Goal: Information Seeking & Learning: Learn about a topic

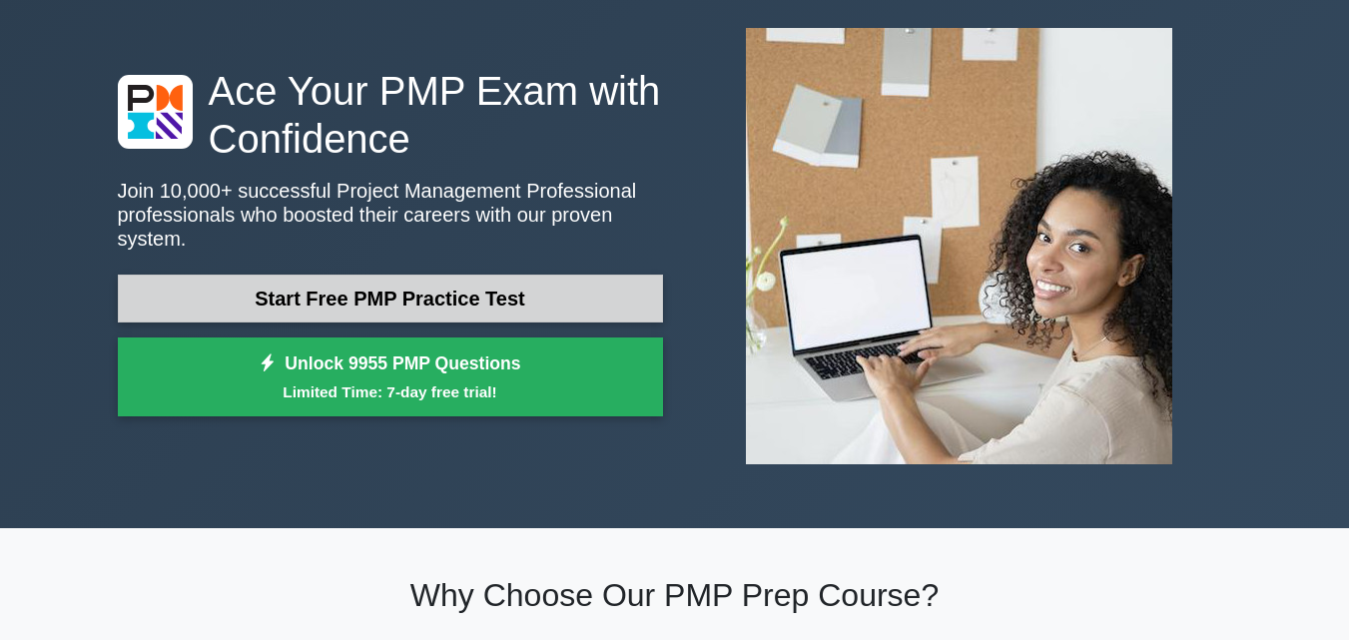
click at [497, 284] on link "Start Free PMP Practice Test" at bounding box center [390, 299] width 545 height 48
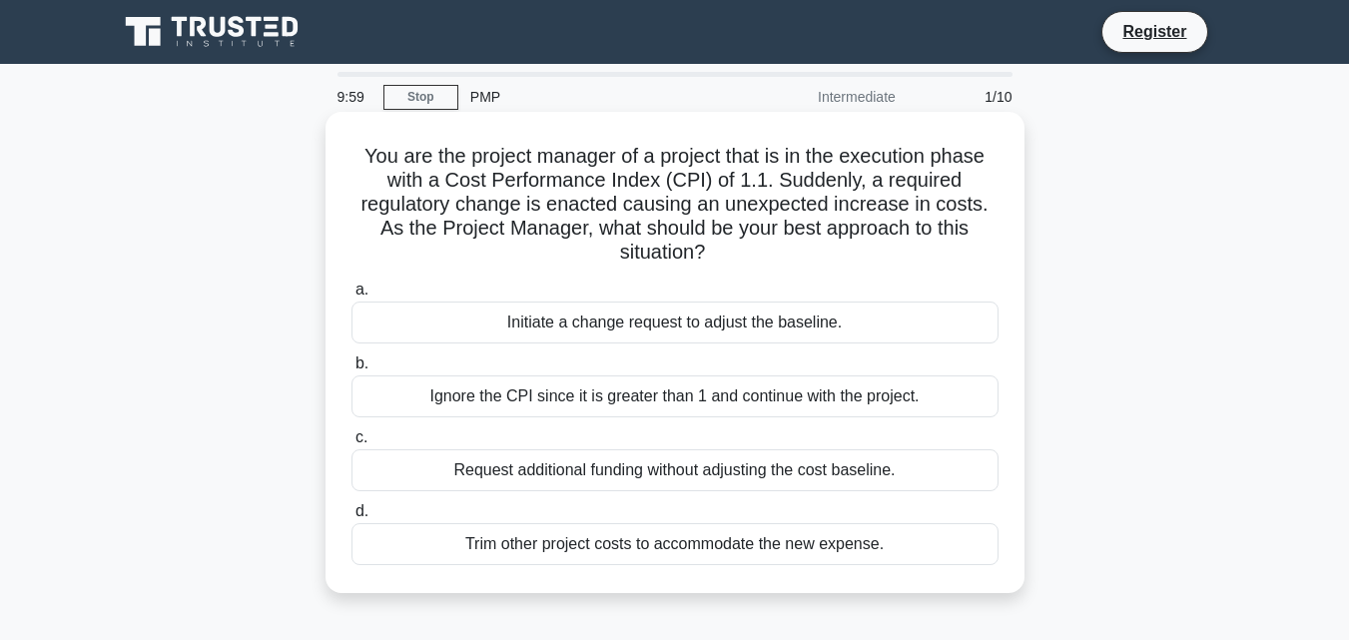
click at [518, 325] on div "Initiate a change request to adjust the baseline." at bounding box center [674, 323] width 647 height 42
click at [351, 297] on input "a. Initiate a change request to adjust the baseline." at bounding box center [351, 290] width 0 height 13
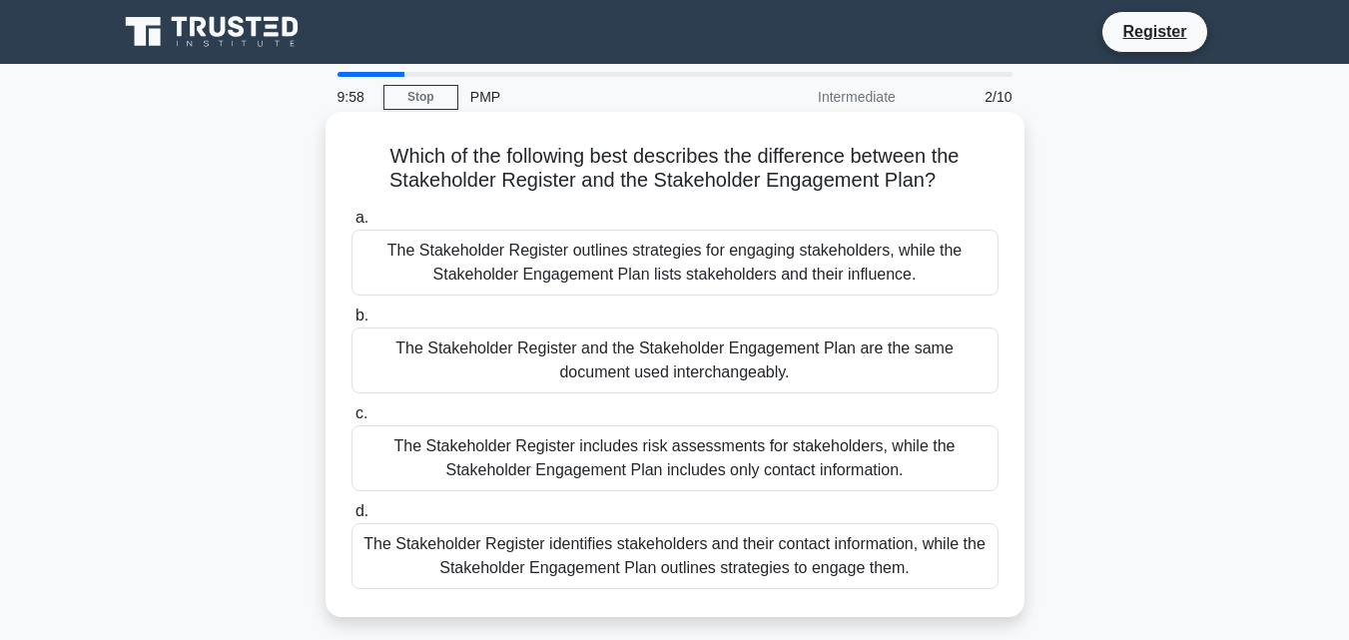
click at [503, 267] on div "The Stakeholder Register outlines strategies for engaging stakeholders, while t…" at bounding box center [674, 263] width 647 height 66
click at [351, 225] on input "a. The Stakeholder Register outlines strategies for engaging stakeholders, whil…" at bounding box center [351, 218] width 0 height 13
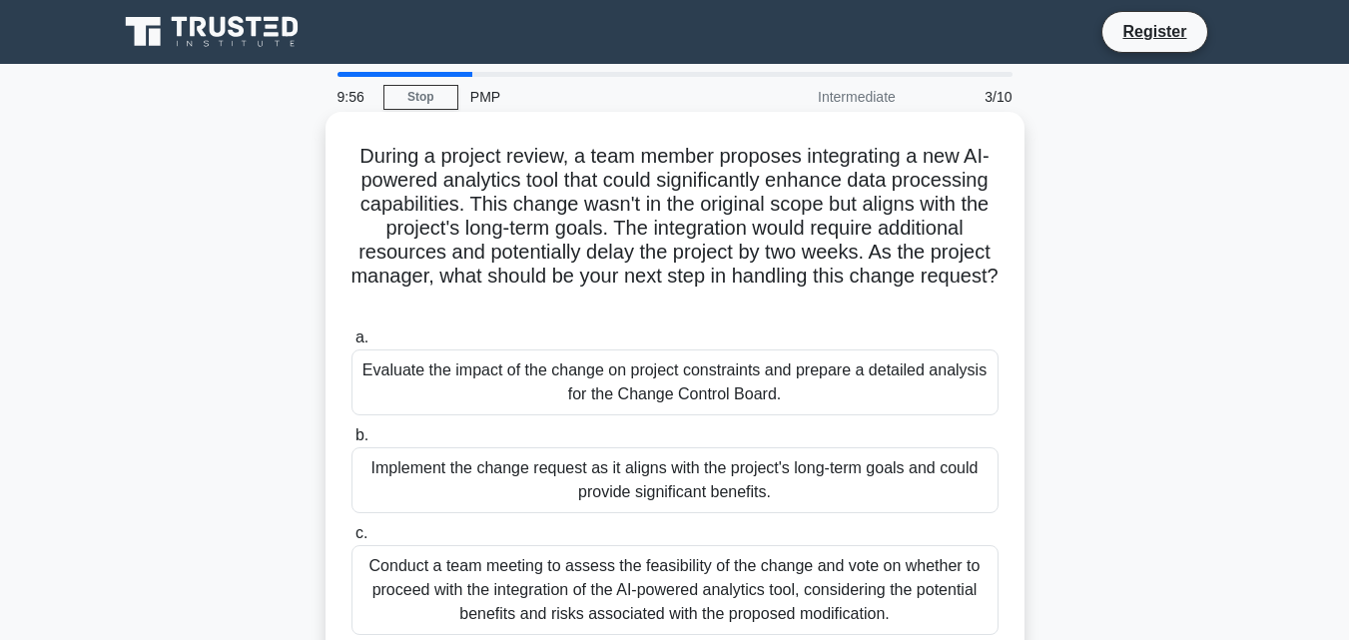
click at [538, 374] on div "Evaluate the impact of the change on project constraints and prepare a detailed…" at bounding box center [674, 382] width 647 height 66
click at [351, 344] on input "a. Evaluate the impact of the change on project constraints and prepare a detai…" at bounding box center [351, 337] width 0 height 13
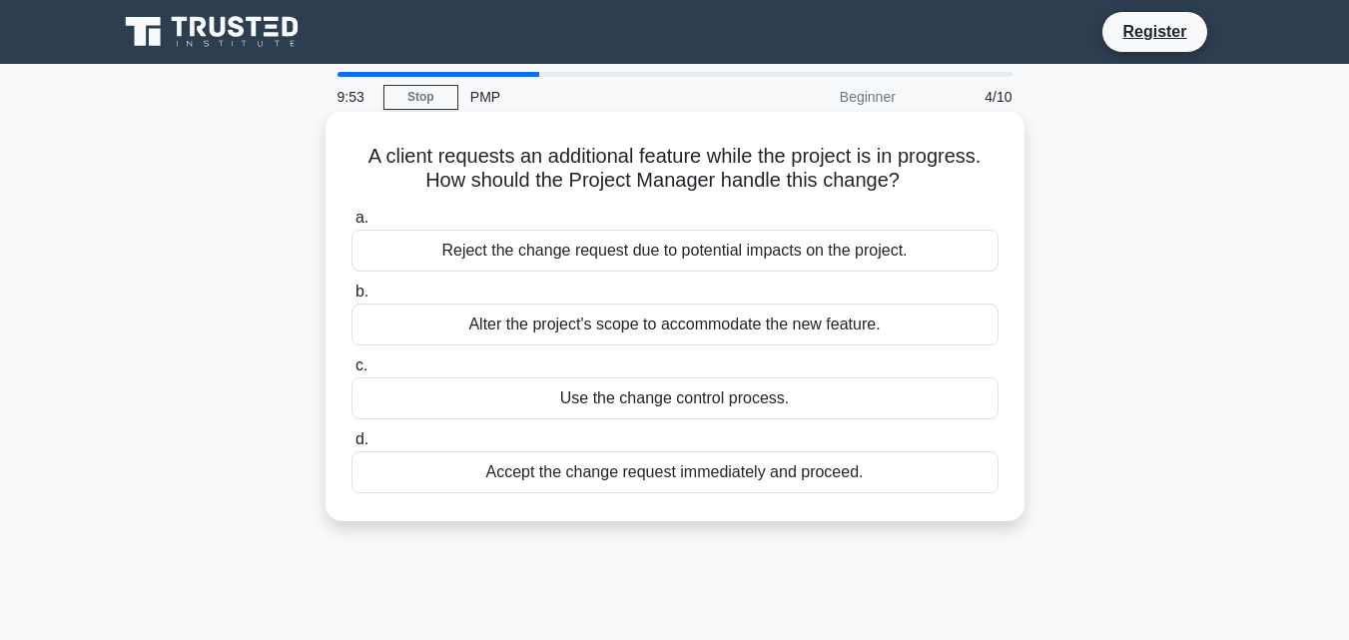
click at [563, 400] on div "Use the change control process." at bounding box center [674, 398] width 647 height 42
click at [351, 372] on input "c. Use the change control process." at bounding box center [351, 365] width 0 height 13
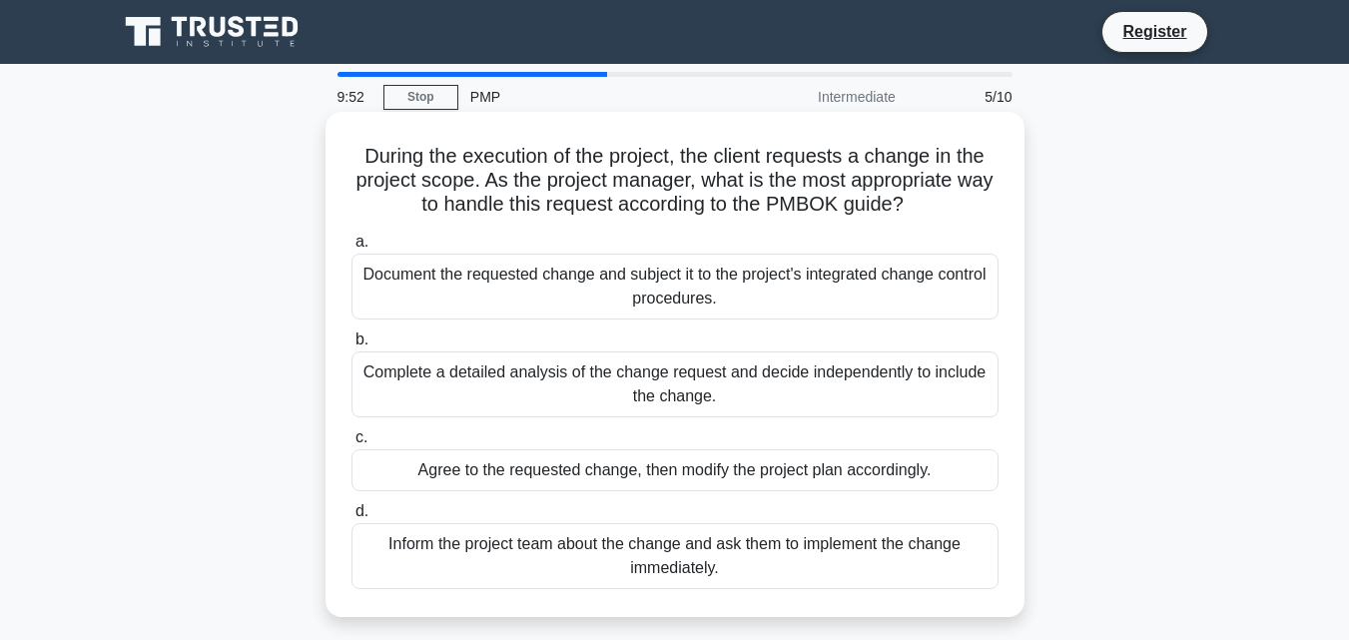
click at [569, 365] on div "Complete a detailed analysis of the change request and decide independently to …" at bounding box center [674, 384] width 647 height 66
click at [351, 346] on input "b. Complete a detailed analysis of the change request and decide independently …" at bounding box center [351, 339] width 0 height 13
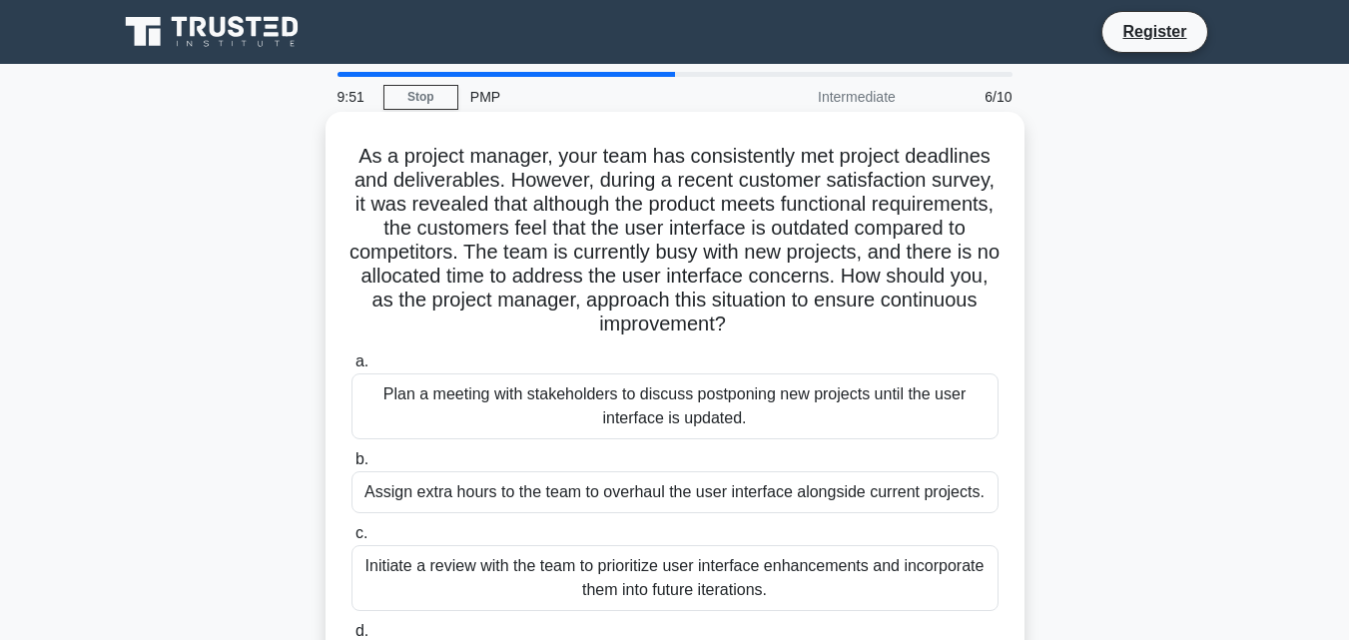
drag, startPoint x: 513, startPoint y: 490, endPoint x: 534, endPoint y: 480, distance: 23.2
click at [517, 490] on div "Assign extra hours to the team to overhaul the user interface alongside current…" at bounding box center [674, 492] width 647 height 42
click at [536, 401] on div "Plan a meeting with stakeholders to discuss postponing new projects until the u…" at bounding box center [674, 406] width 647 height 66
click at [351, 368] on input "a. Plan a meeting with stakeholders to discuss postponing new projects until th…" at bounding box center [351, 361] width 0 height 13
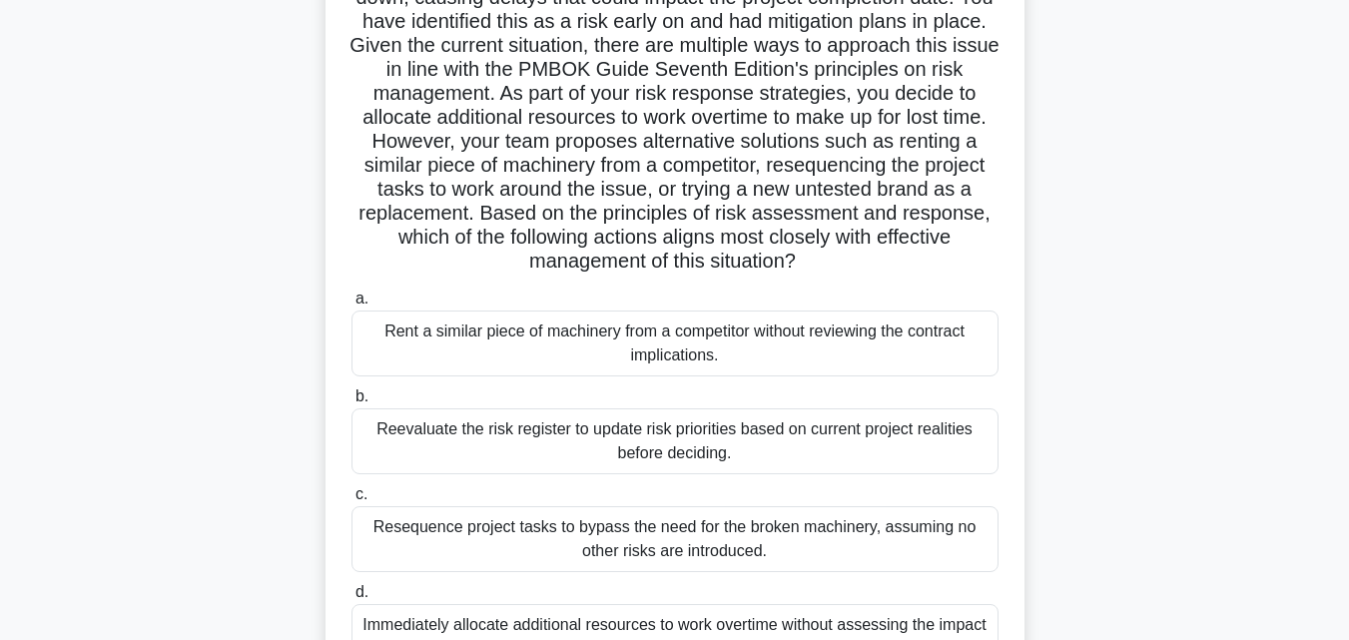
scroll to position [300, 0]
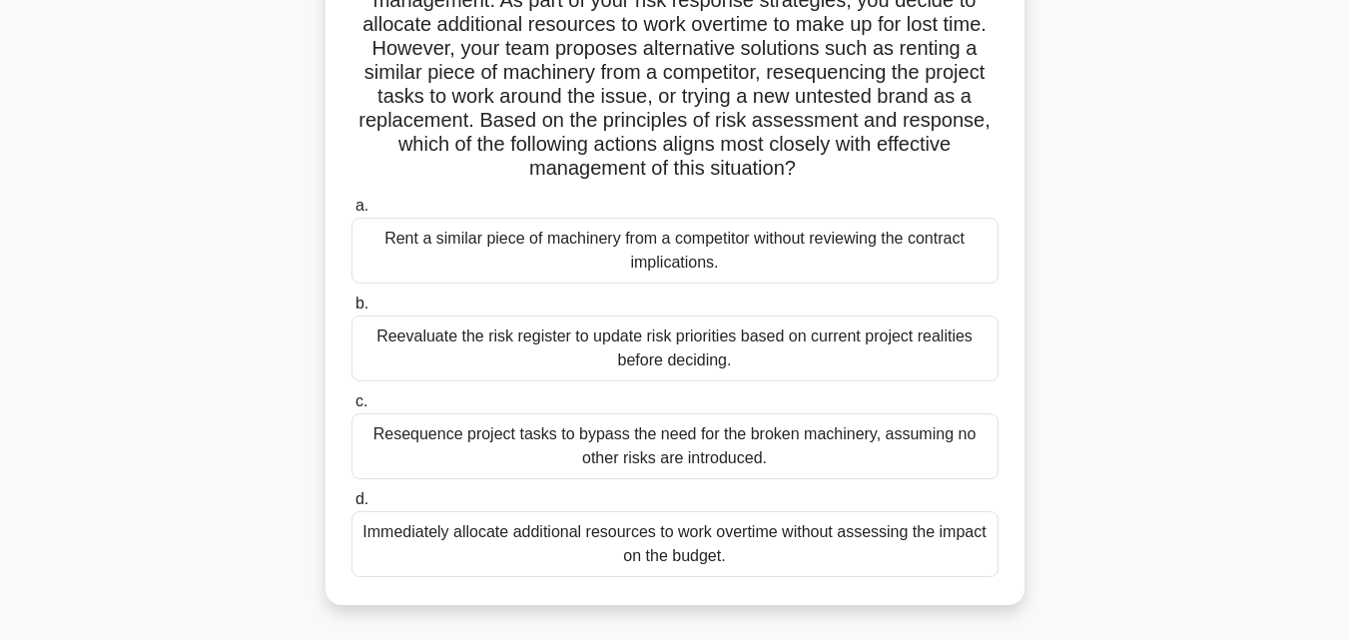
click at [582, 435] on div "Resequence project tasks to bypass the need for the broken machinery, assuming …" at bounding box center [674, 446] width 647 height 66
click at [351, 408] on input "c. Resequence project tasks to bypass the need for the broken machinery, assumi…" at bounding box center [351, 401] width 0 height 13
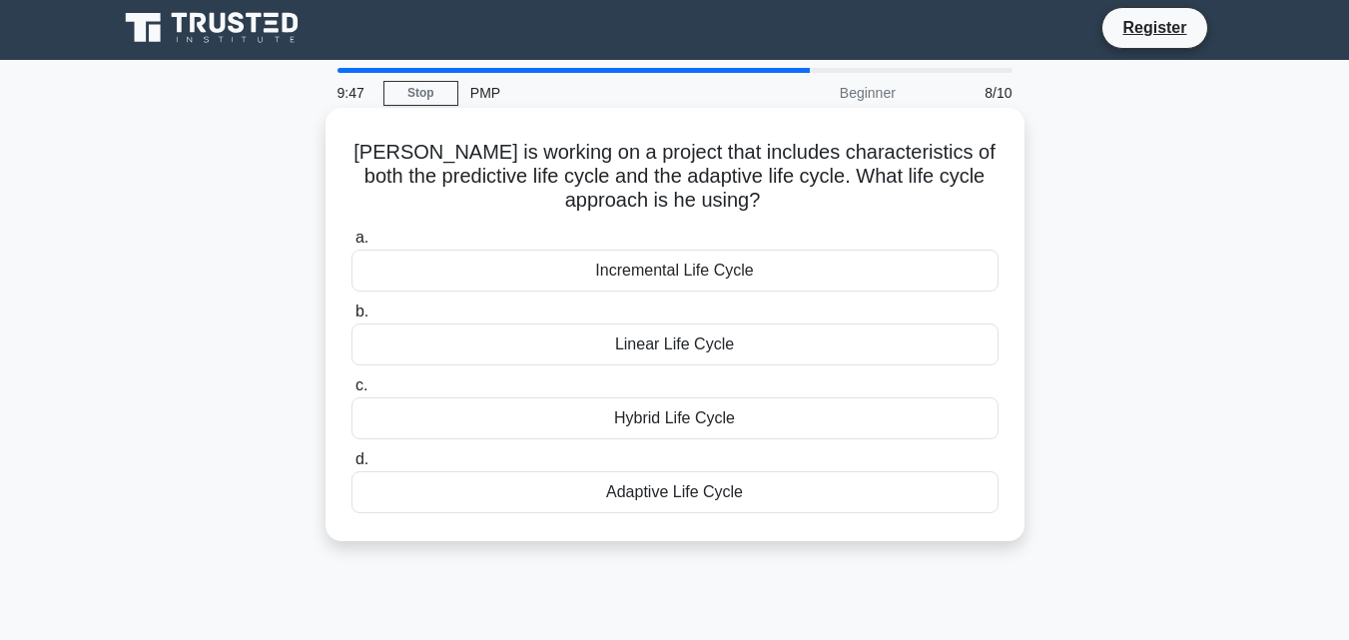
scroll to position [0, 0]
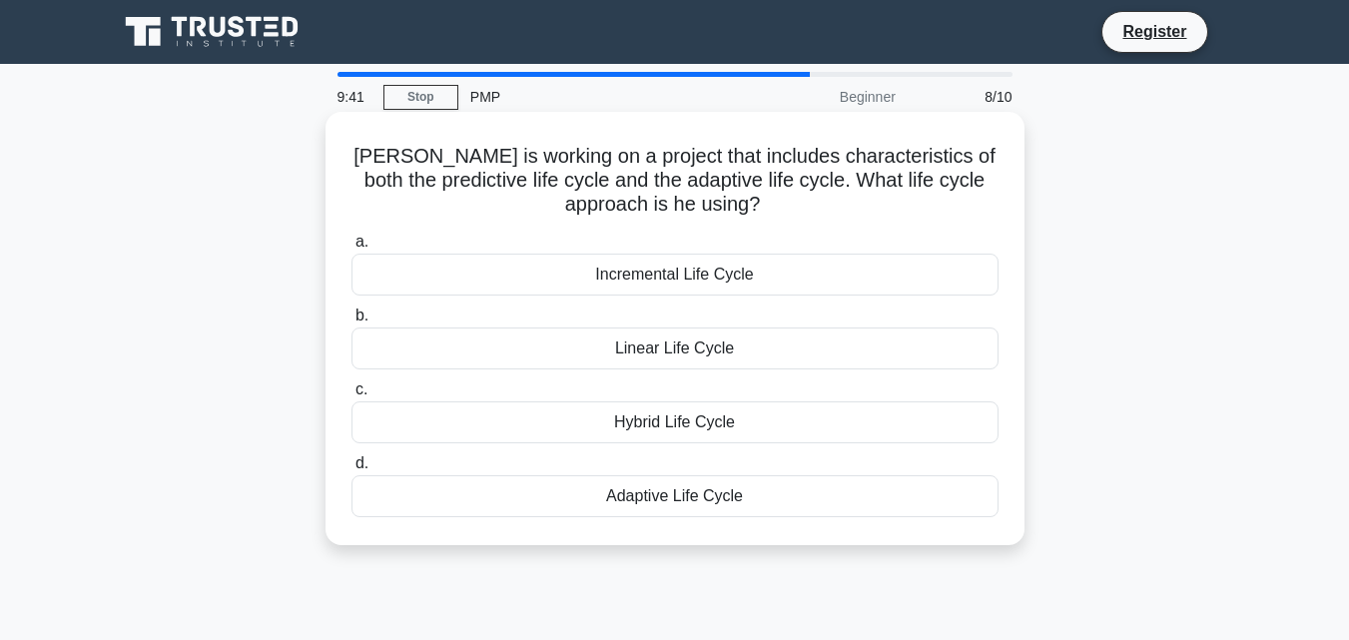
click at [624, 420] on div "Hybrid Life Cycle" at bounding box center [674, 422] width 647 height 42
click at [351, 396] on input "c. Hybrid Life Cycle" at bounding box center [351, 389] width 0 height 13
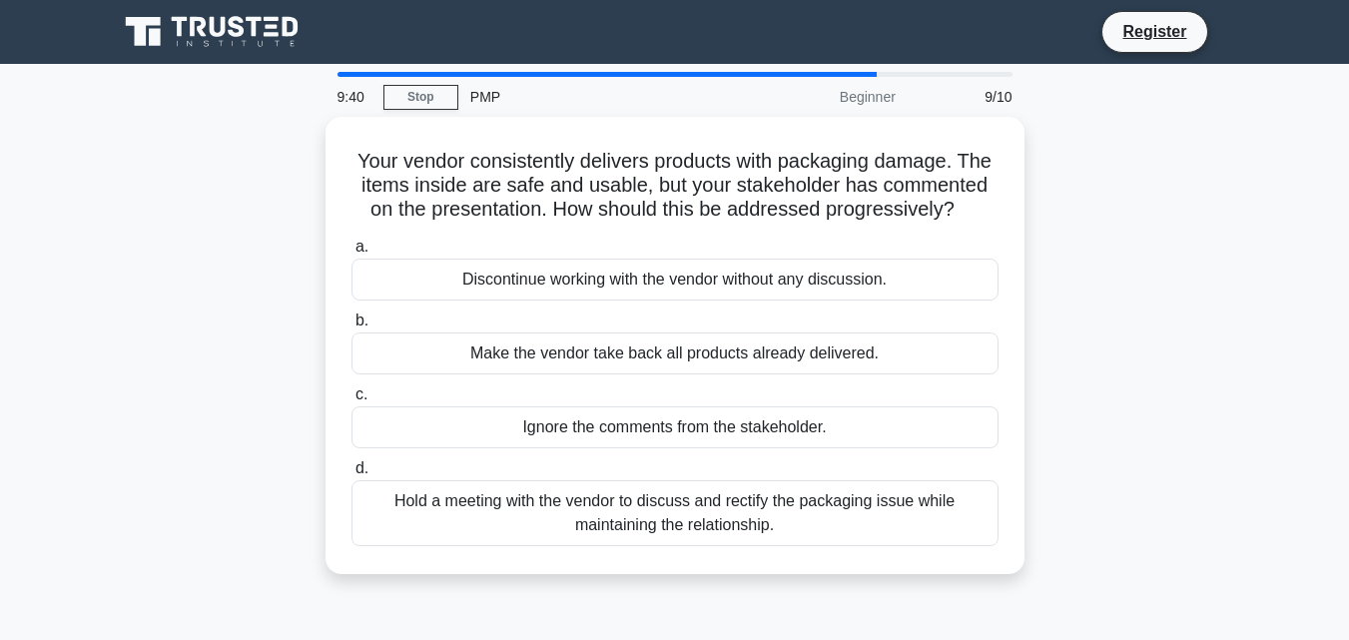
click at [624, 420] on div "Ignore the comments from the stakeholder." at bounding box center [674, 427] width 647 height 42
click at [351, 401] on input "c. Ignore the comments from the stakeholder." at bounding box center [351, 394] width 0 height 13
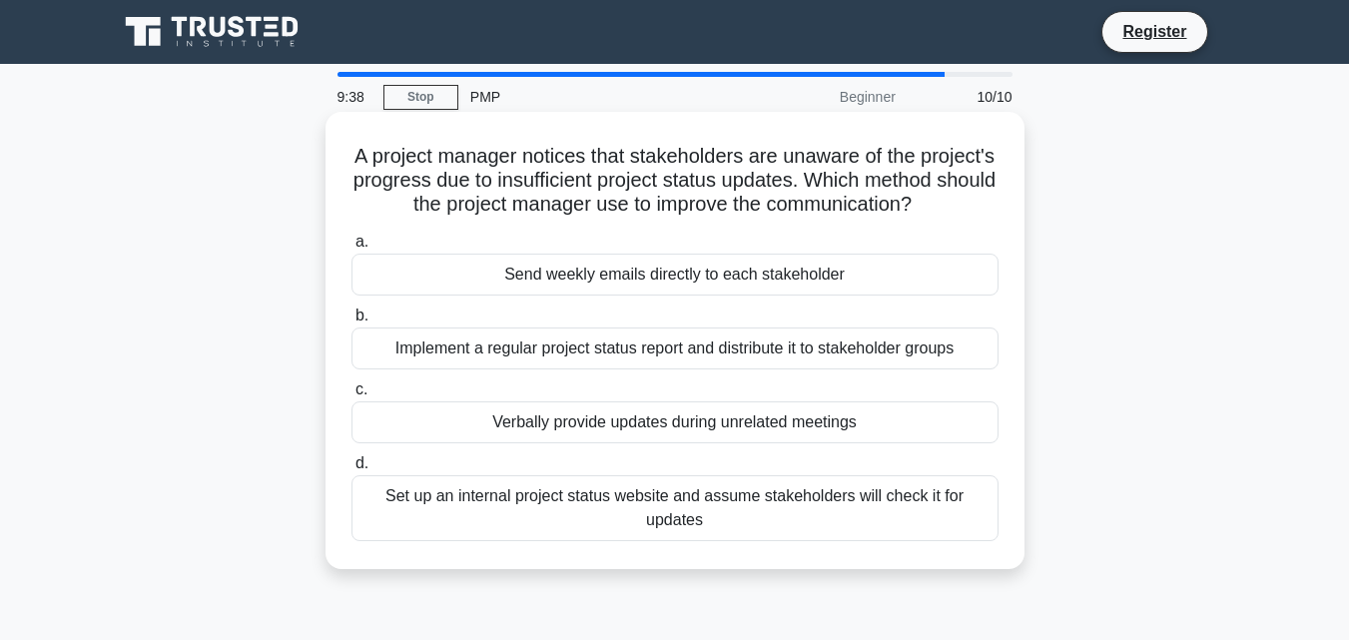
click at [645, 296] on div "Send weekly emails directly to each stakeholder" at bounding box center [674, 275] width 647 height 42
click at [351, 249] on input "a. Send weekly emails directly to each stakeholder" at bounding box center [351, 242] width 0 height 13
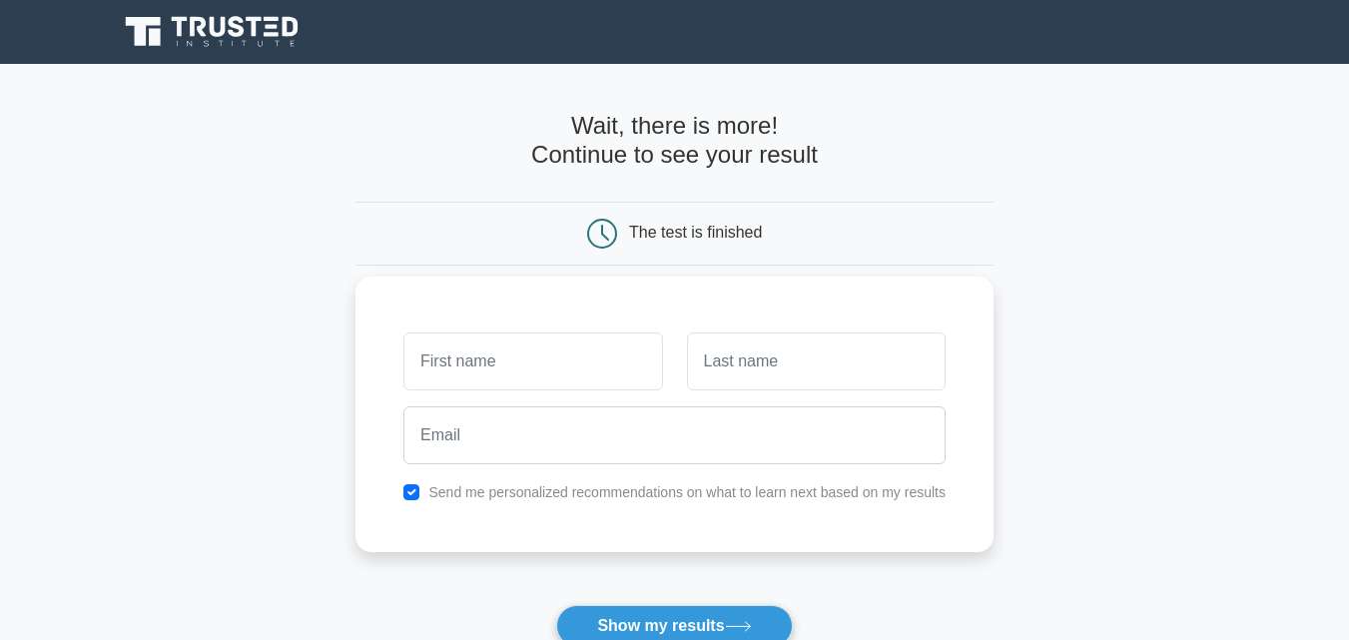
scroll to position [100, 0]
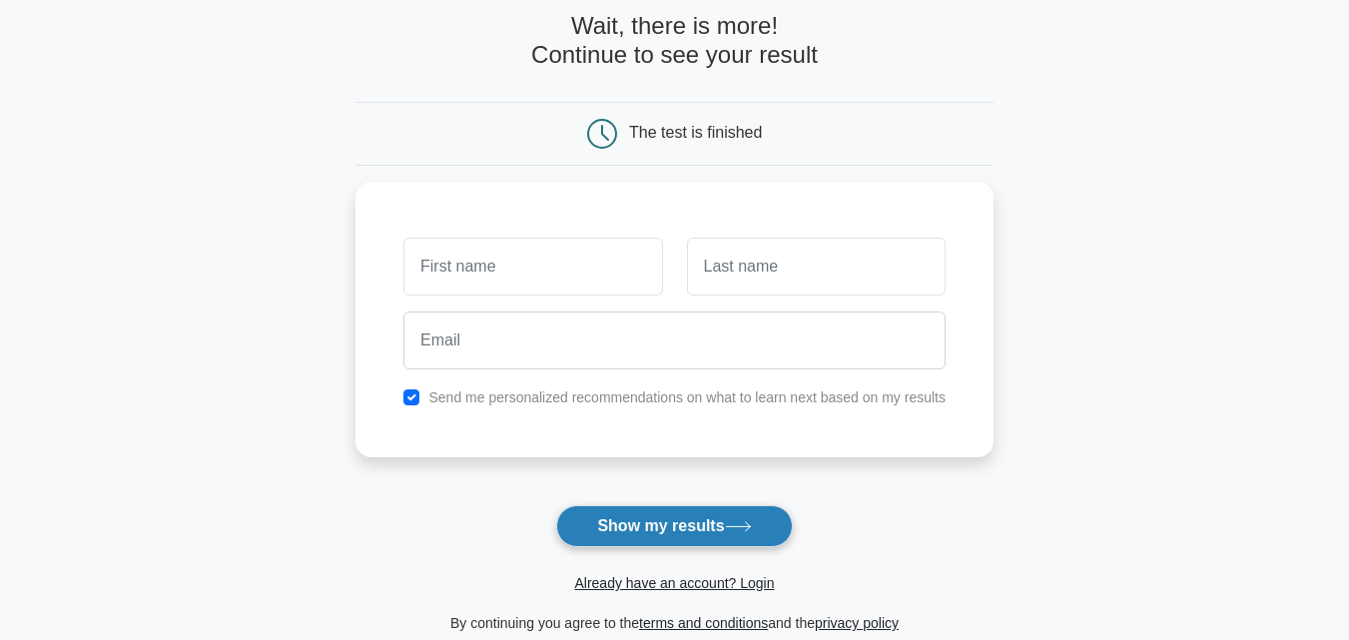
click at [658, 519] on button "Show my results" at bounding box center [674, 526] width 236 height 42
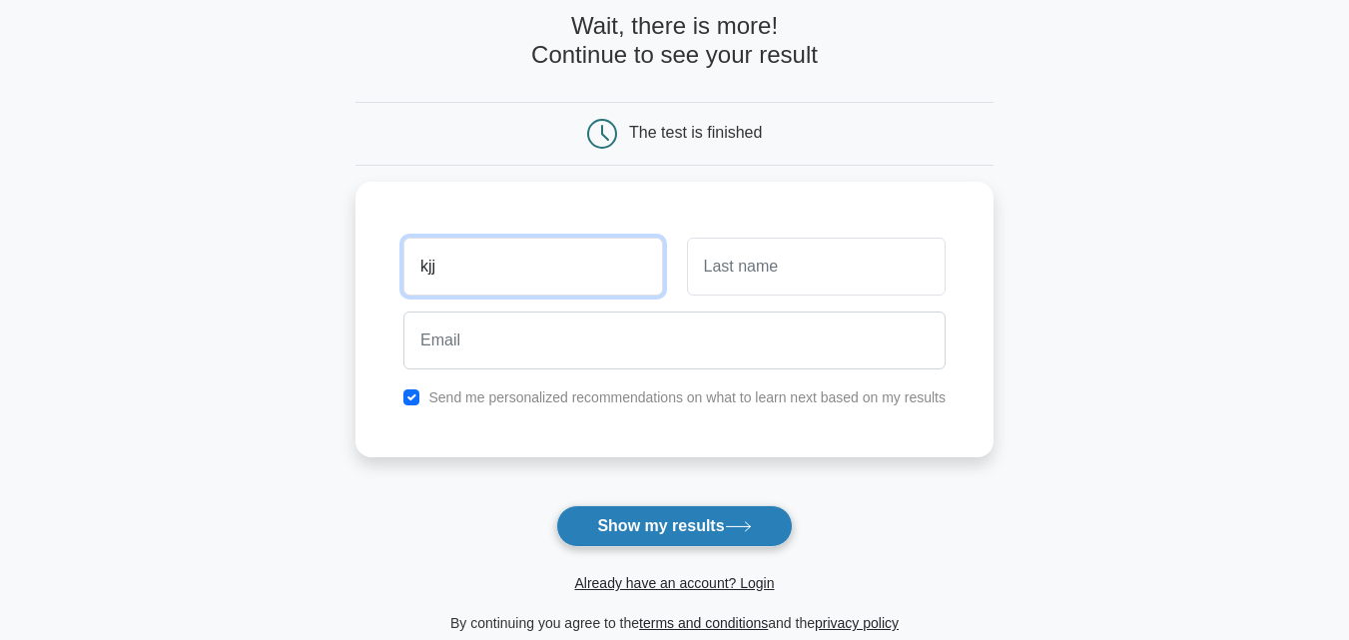
type input "kjj"
click at [673, 530] on button "Show my results" at bounding box center [674, 526] width 236 height 42
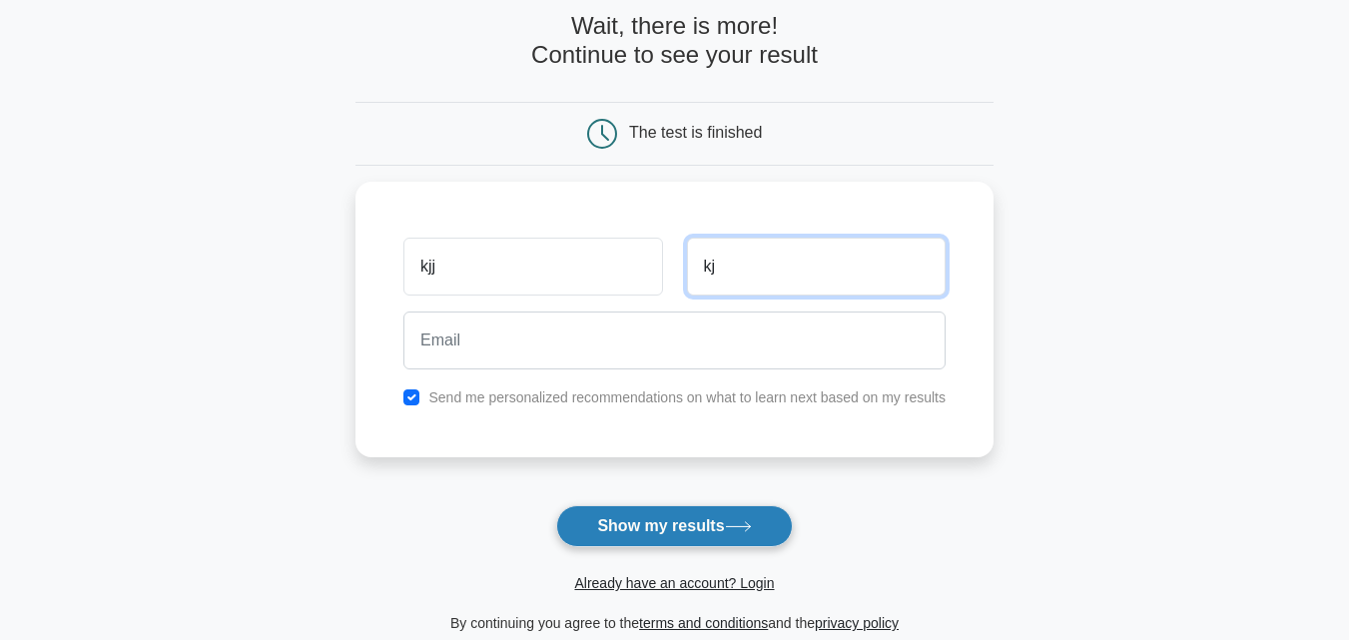
type input "kj"
click at [687, 516] on button "Show my results" at bounding box center [674, 526] width 236 height 42
